Goal: Check status: Check status

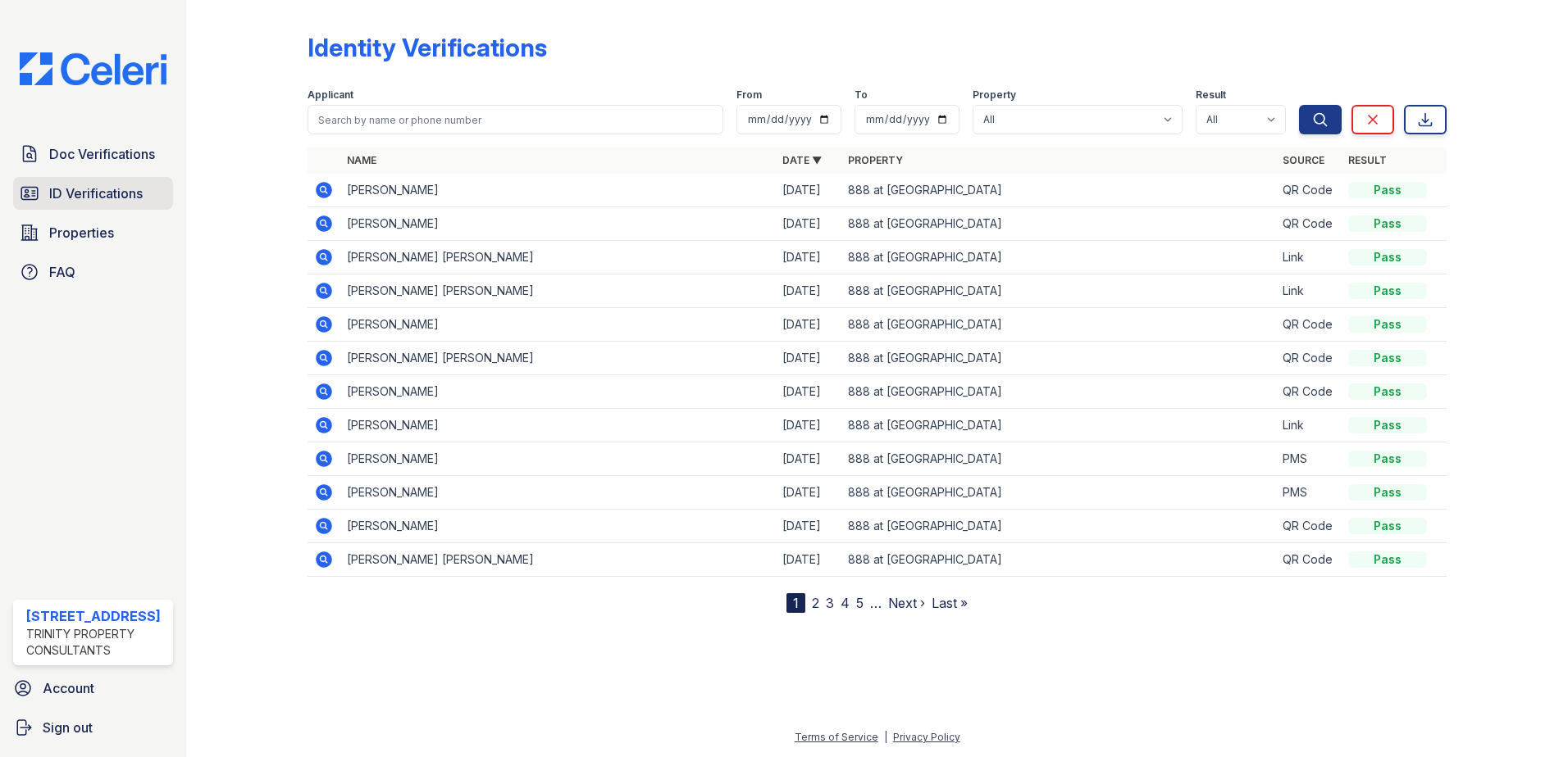
click at [107, 184] on span "ID Verifications" at bounding box center [96, 194] width 94 height 20
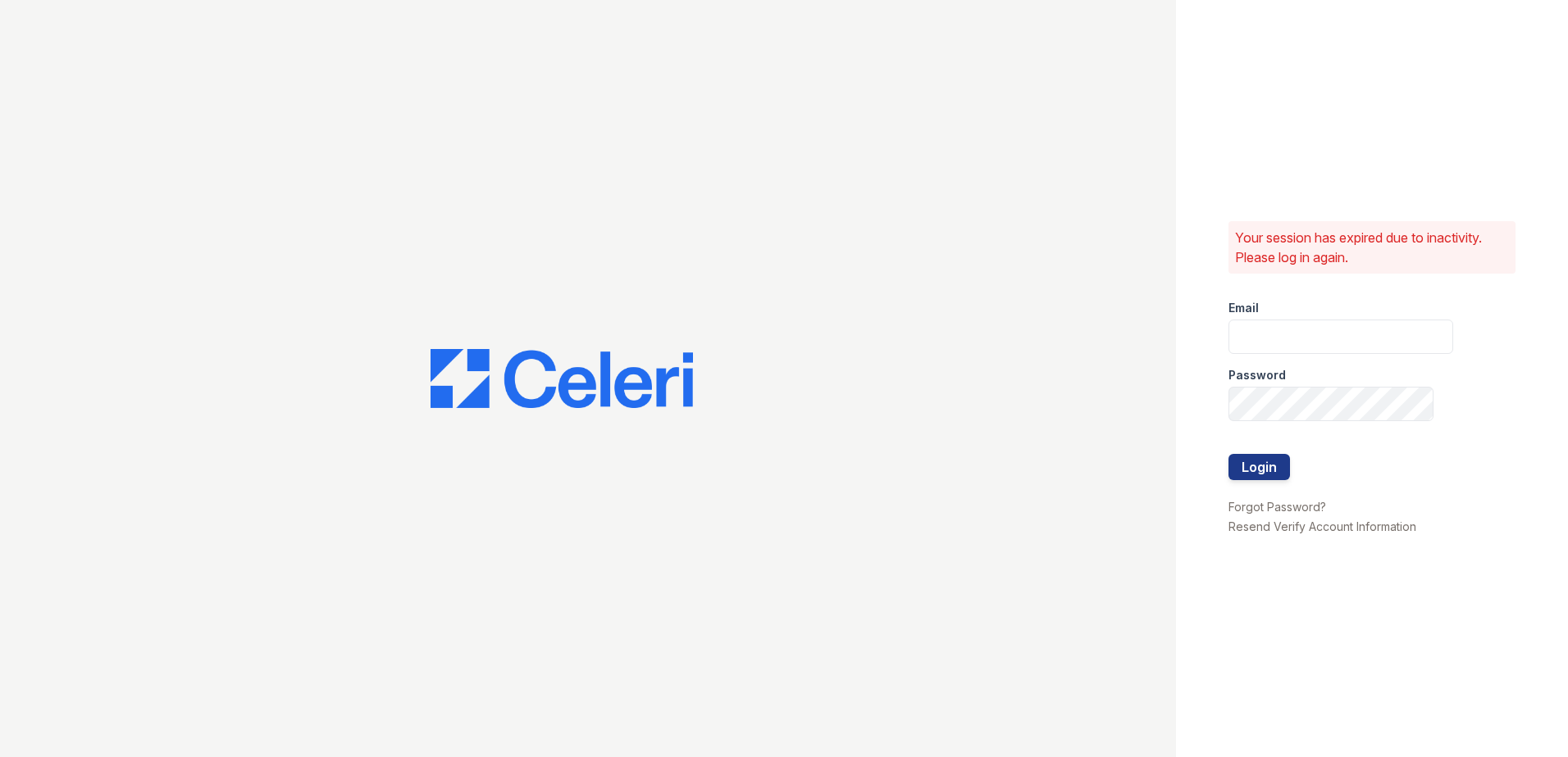
type input "888atgrandhopepark@trinity-pm.com"
click at [1278, 463] on button "Login" at bounding box center [1258, 467] width 61 height 26
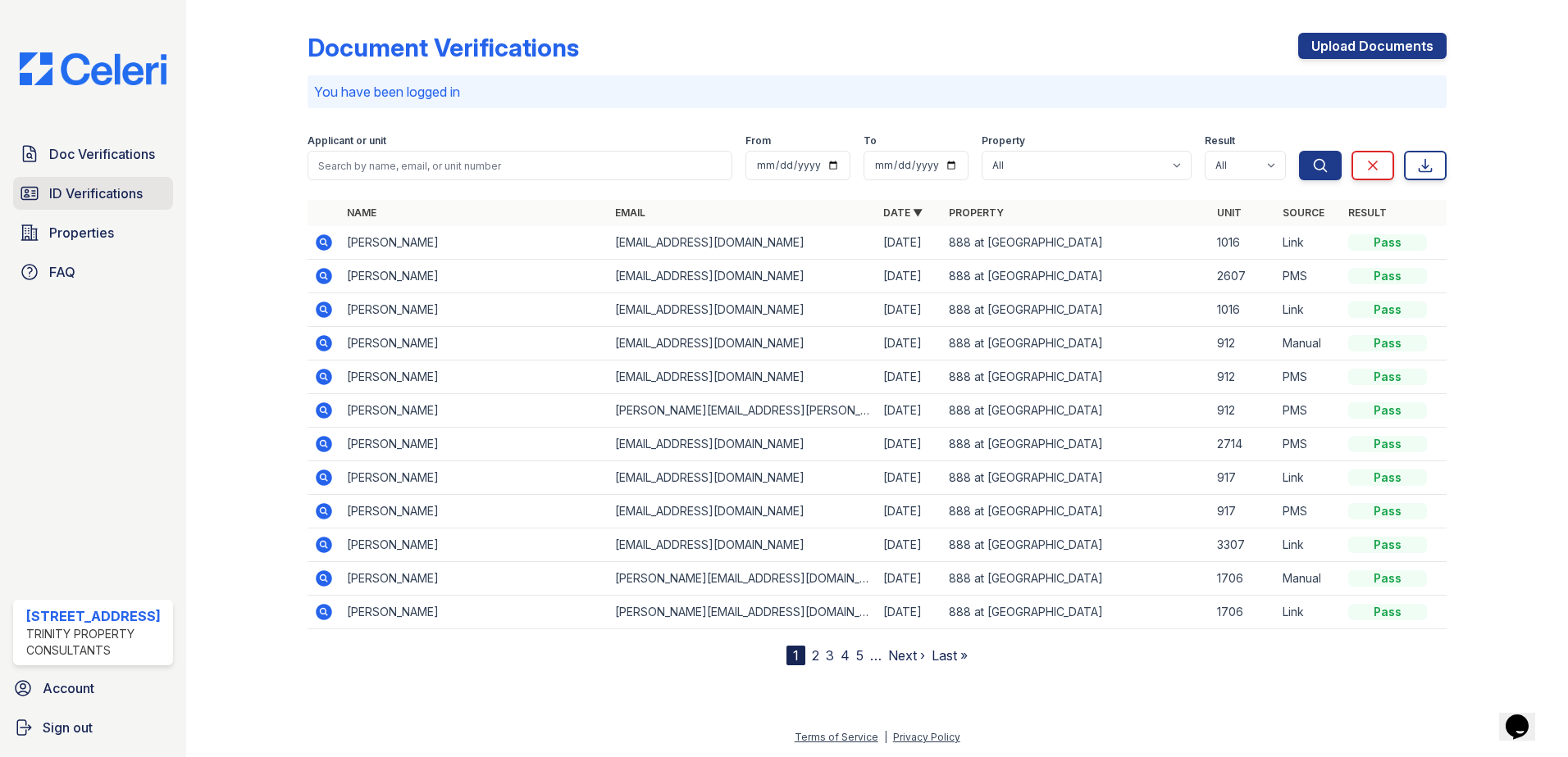
click at [106, 199] on span "ID Verifications" at bounding box center [96, 194] width 94 height 20
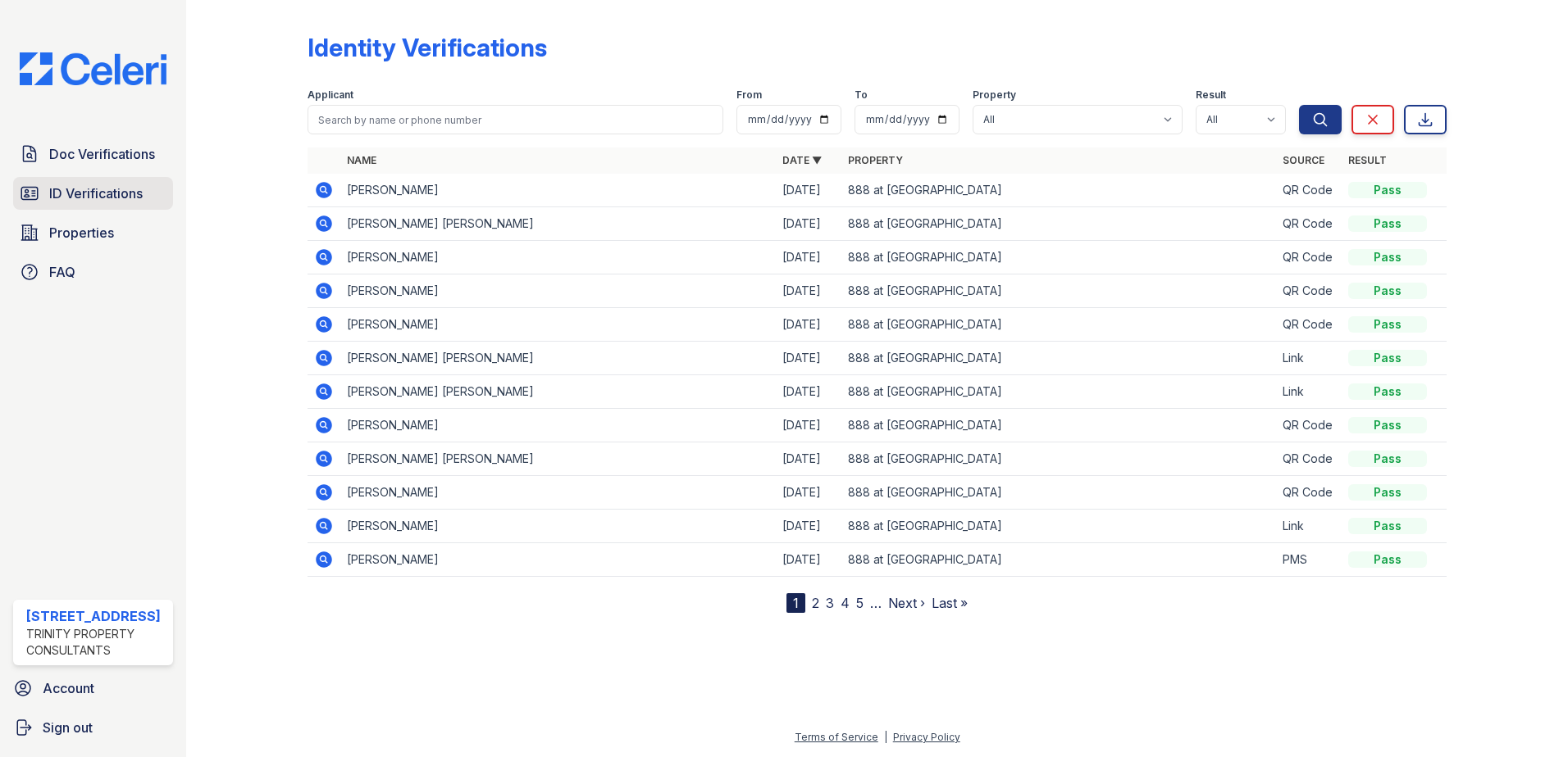
click at [98, 192] on span "ID Verifications" at bounding box center [96, 194] width 94 height 20
click at [320, 257] on icon at bounding box center [324, 258] width 20 height 20
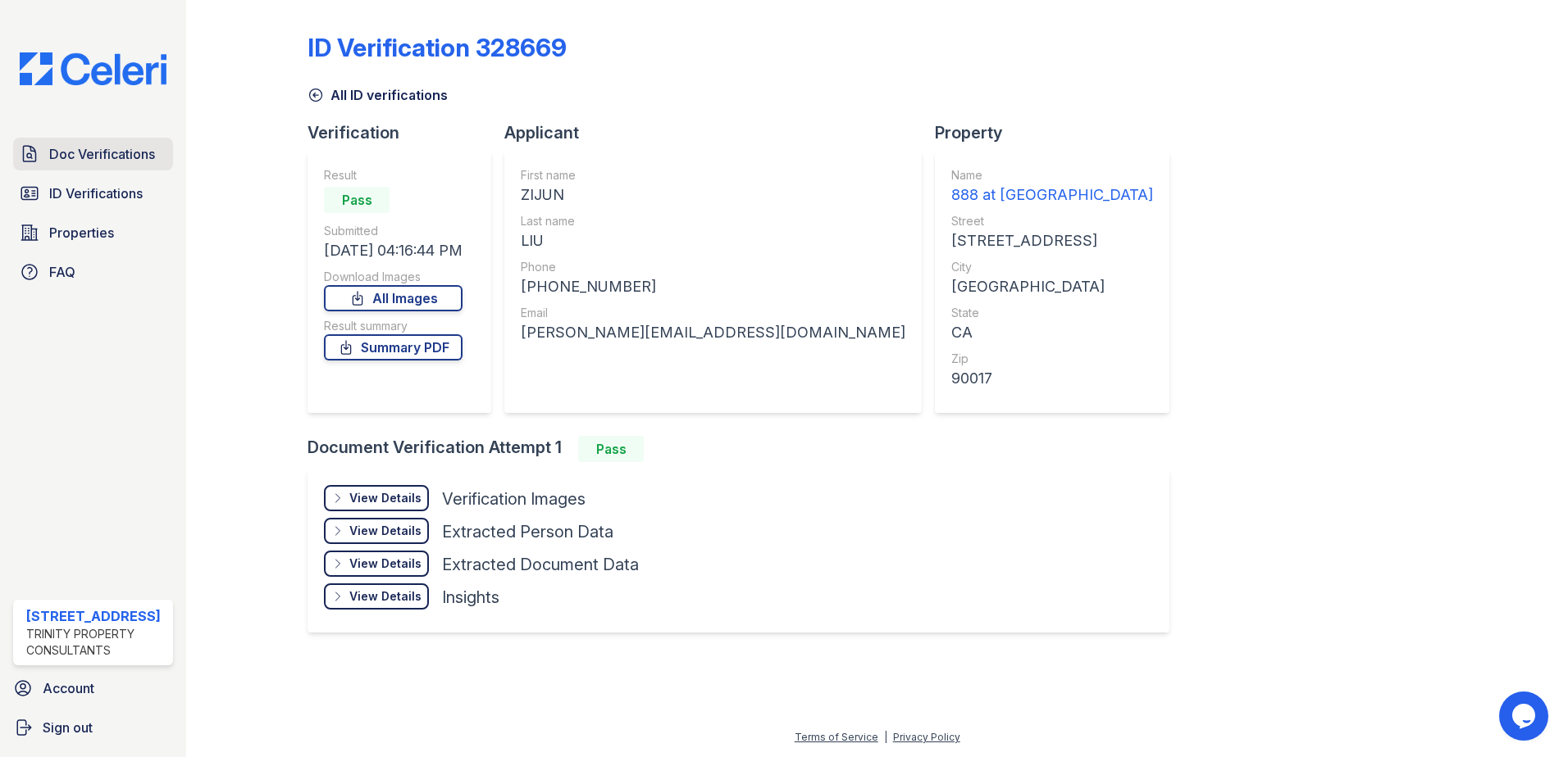
click at [126, 145] on span "Doc Verifications" at bounding box center [102, 154] width 105 height 20
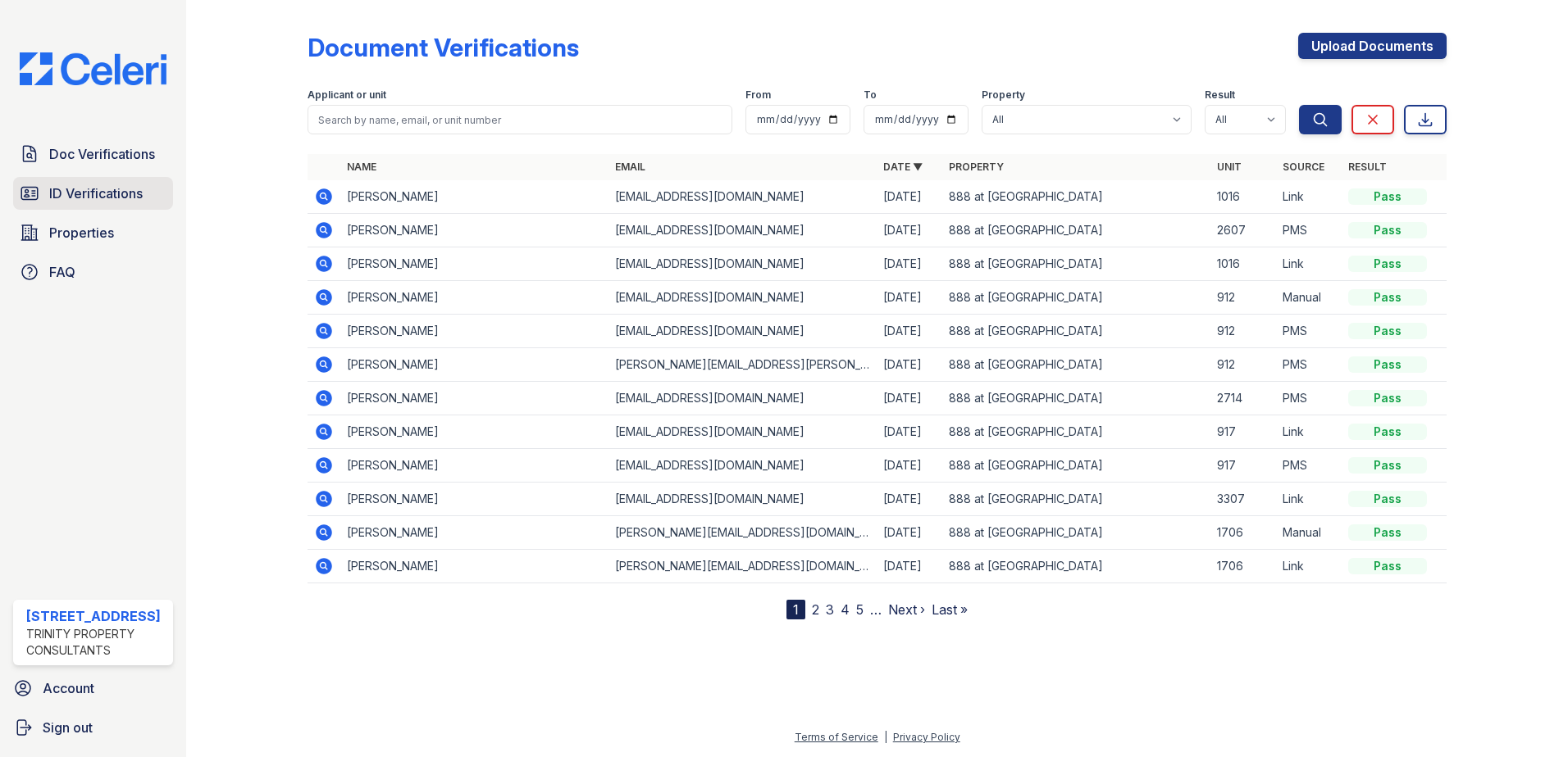
drag, startPoint x: 110, startPoint y: 195, endPoint x: 128, endPoint y: 195, distance: 18.0
click at [110, 195] on span "ID Verifications" at bounding box center [96, 194] width 94 height 20
